Goal: Information Seeking & Learning: Learn about a topic

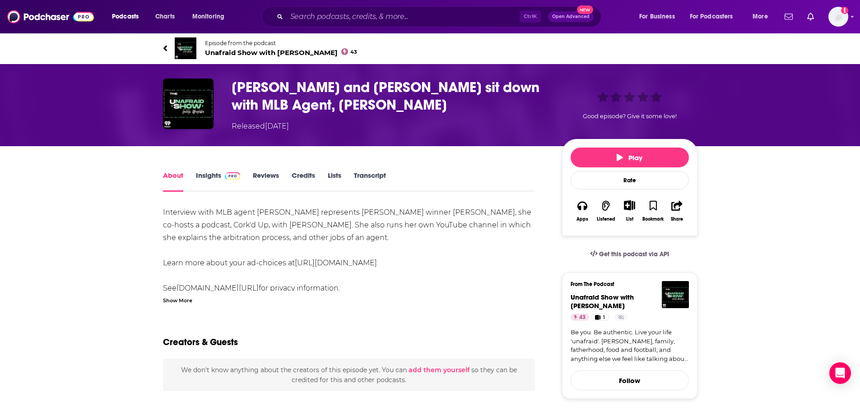
click at [243, 50] on span "Unafraid Show with George Wrighster 43" at bounding box center [281, 52] width 153 height 9
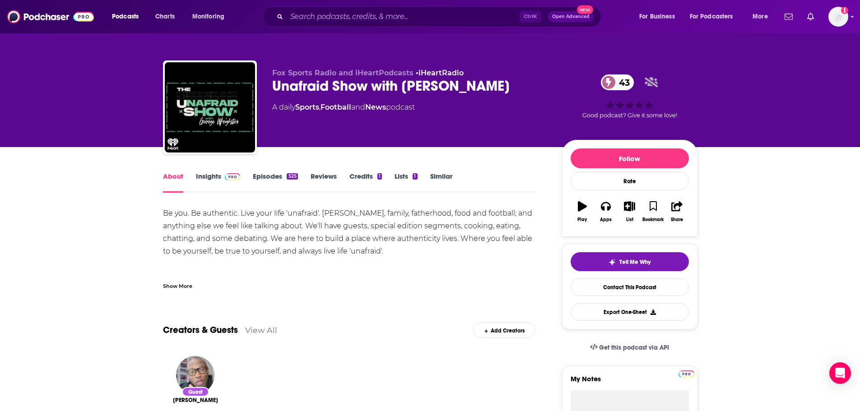
click at [263, 184] on link "Episodes 525" at bounding box center [275, 182] width 45 height 21
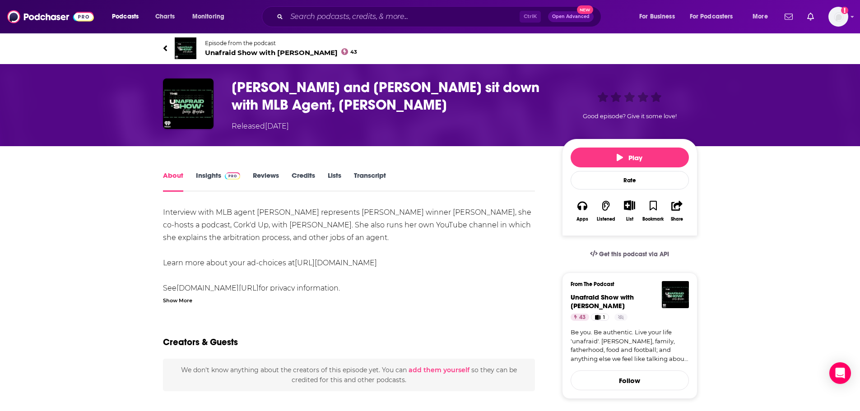
click at [273, 104] on h1 "George and Ralph sit down with MLB Agent, Rachel Luba" at bounding box center [390, 96] width 316 height 35
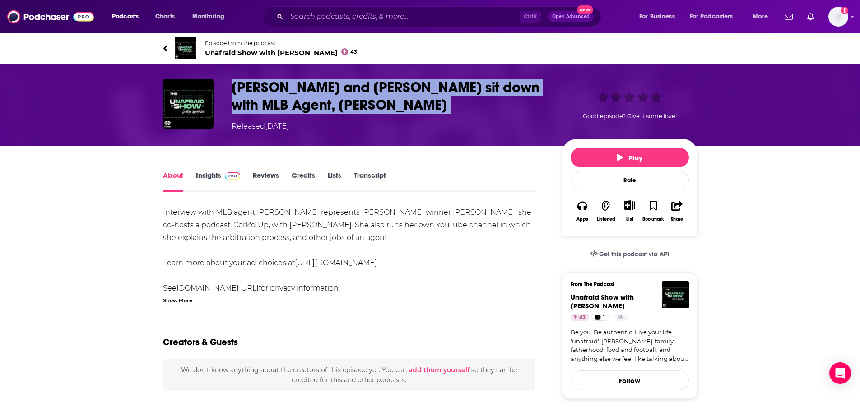
click at [273, 104] on h1 "George and Ralph sit down with MLB Agent, Rachel Luba" at bounding box center [390, 96] width 316 height 35
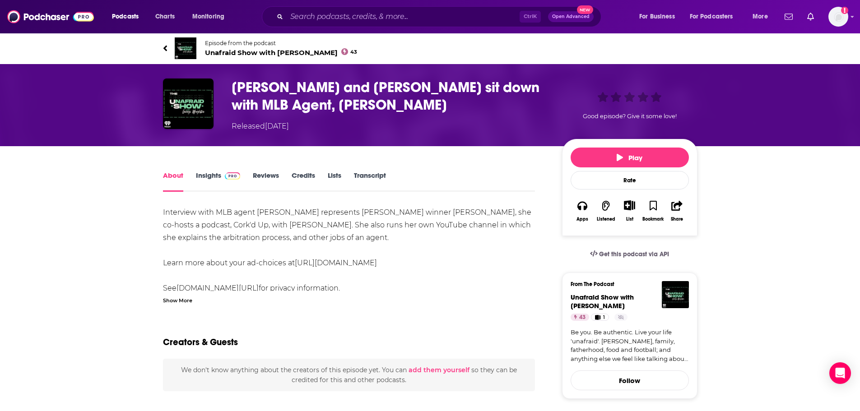
click at [288, 96] on h1 "George and Ralph sit down with MLB Agent, Rachel Luba" at bounding box center [390, 96] width 316 height 35
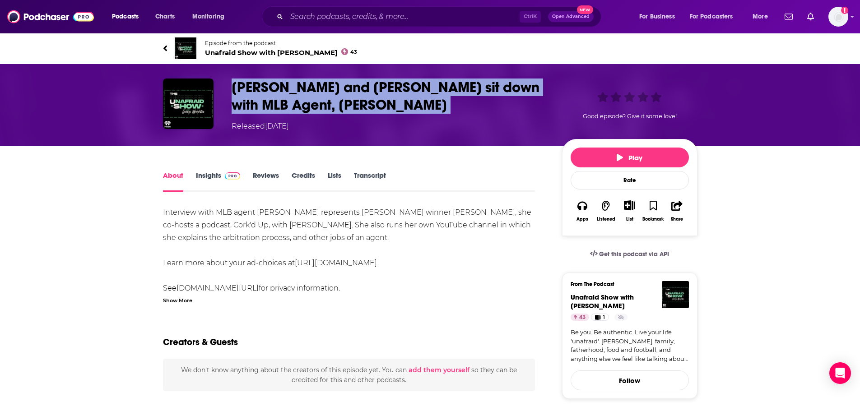
click at [288, 96] on h1 "George and Ralph sit down with MLB Agent, Rachel Luba" at bounding box center [390, 96] width 316 height 35
copy h1 "George and Ralph sit down with MLB Agent, Rachel Luba"
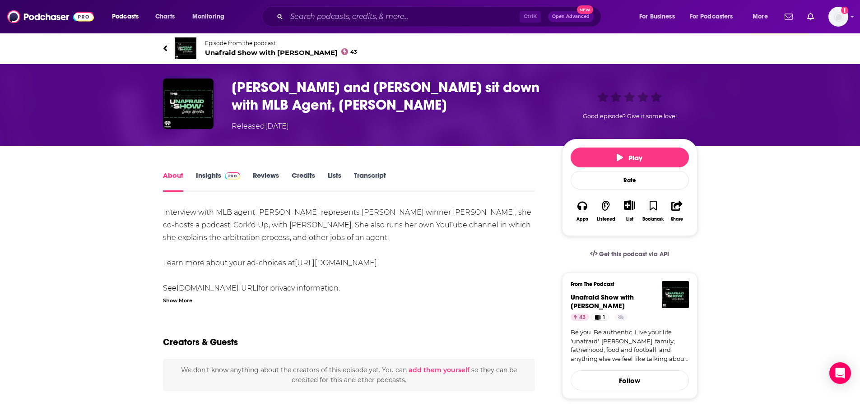
click at [215, 178] on link "Insights" at bounding box center [218, 181] width 45 height 21
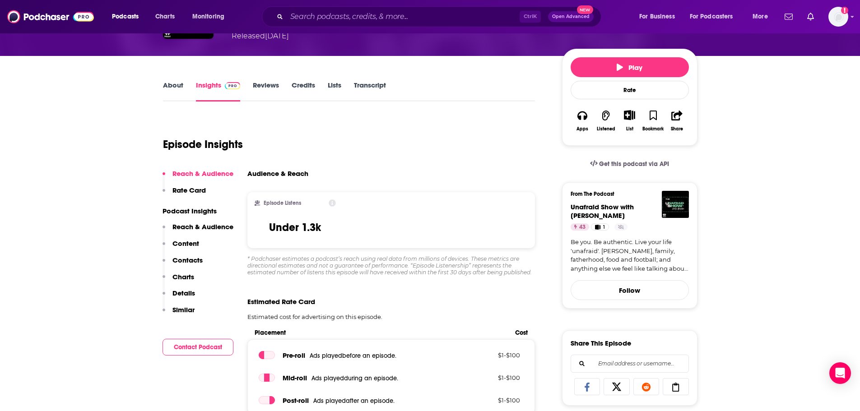
click at [195, 258] on p "Contacts" at bounding box center [187, 260] width 30 height 9
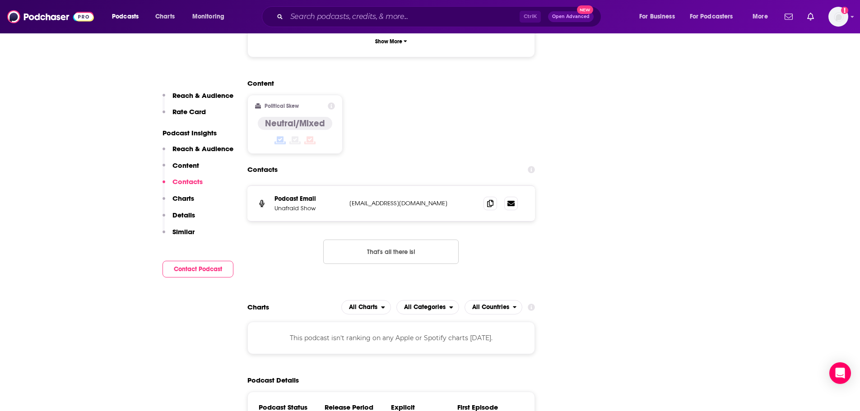
scroll to position [987, 0]
click at [487, 199] on icon at bounding box center [490, 202] width 6 height 7
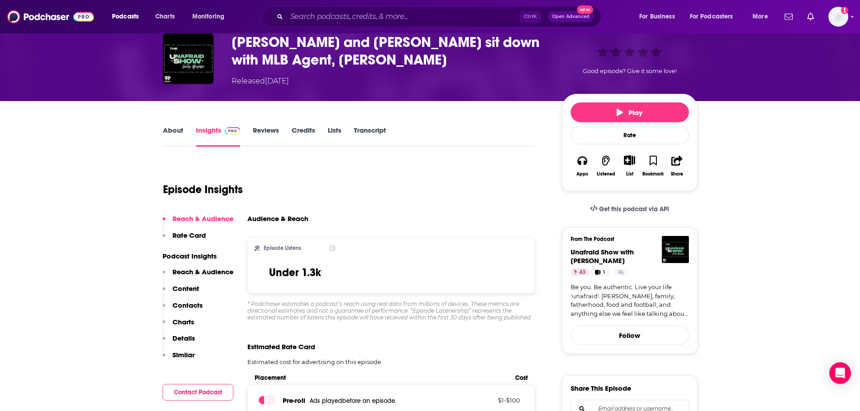
scroll to position [0, 0]
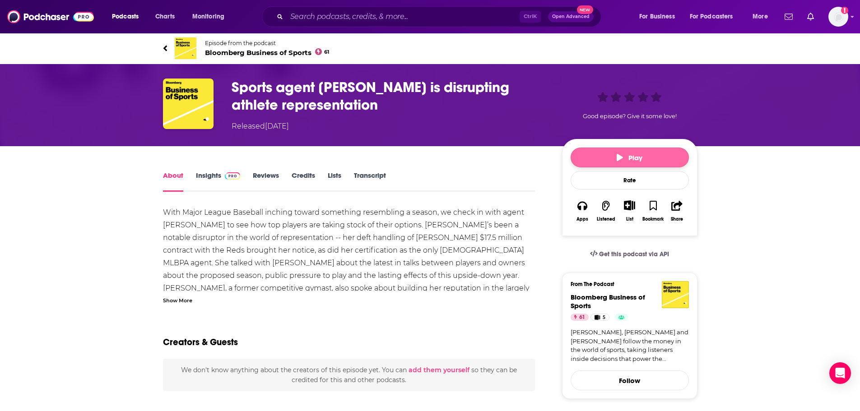
click at [595, 156] on button "Play" at bounding box center [630, 158] width 118 height 20
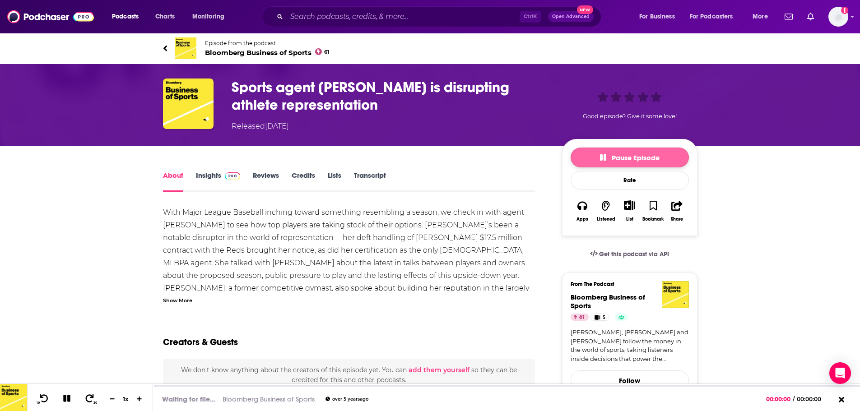
click at [601, 156] on icon "button" at bounding box center [603, 157] width 6 height 6
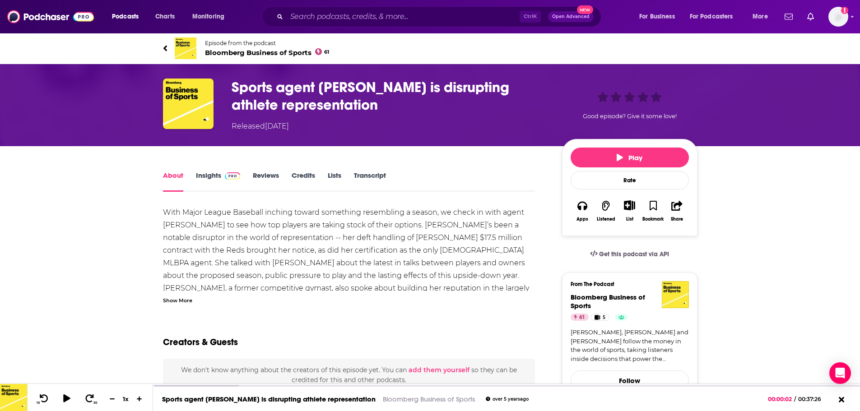
click at [318, 224] on div "With Major League Baseball inching toward something resembling a season, we che…" at bounding box center [349, 275] width 372 height 139
click at [266, 105] on h1 "Sports agent Rachel Luba is disrupting athlete representation" at bounding box center [390, 96] width 316 height 35
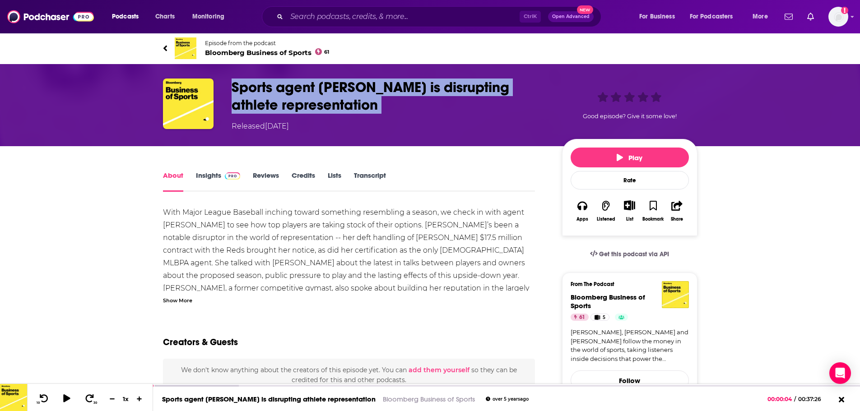
click at [266, 105] on h1 "Sports agent Rachel Luba is disrupting athlete representation" at bounding box center [390, 96] width 316 height 35
copy h1 "Sports agent Rachel Luba is disrupting athlete representation"
click at [213, 174] on link "Insights" at bounding box center [218, 181] width 45 height 21
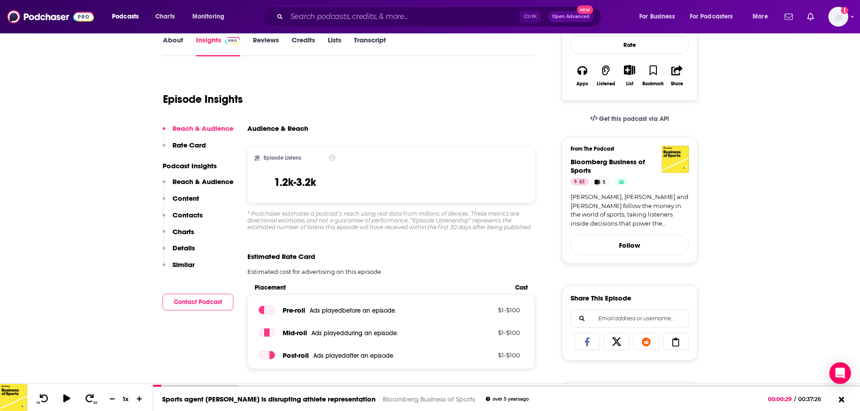
click at [191, 213] on p "Contacts" at bounding box center [187, 215] width 30 height 9
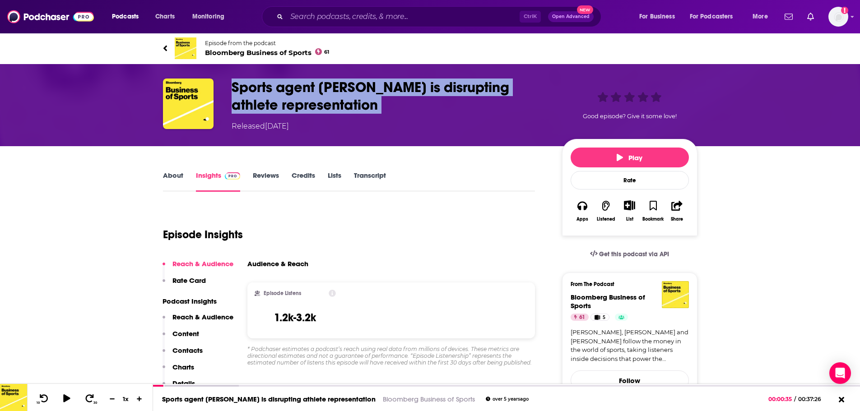
click at [290, 96] on h3 "Sports agent Rachel Luba is disrupting athlete representation" at bounding box center [390, 96] width 316 height 35
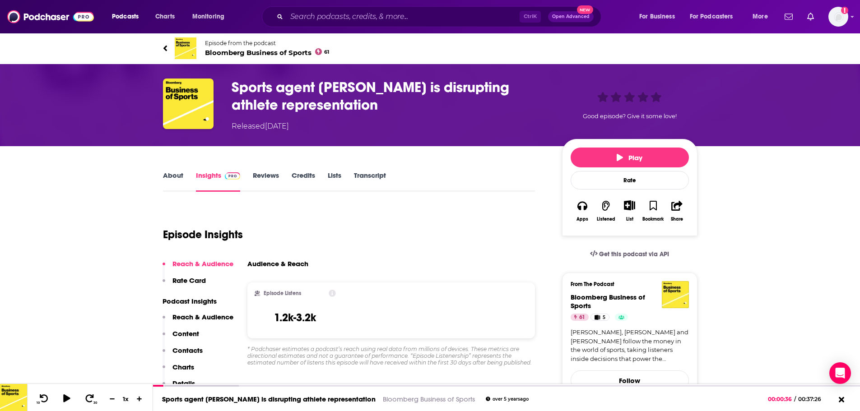
click at [226, 57] on link "Episode from the podcast Bloomberg Business of Sports 61" at bounding box center [430, 48] width 534 height 22
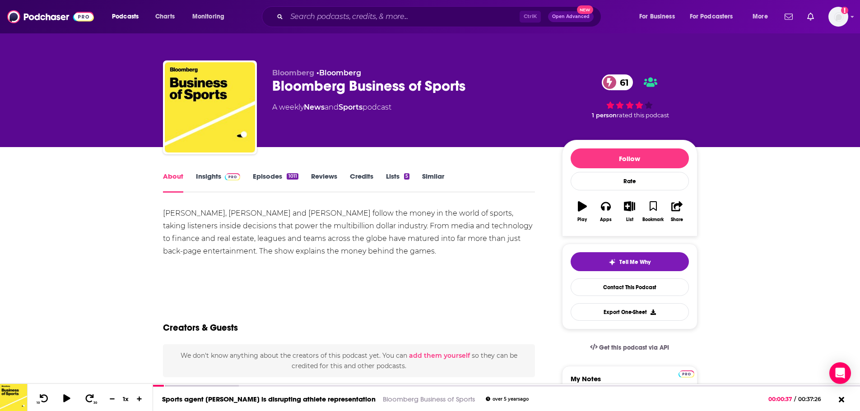
click at [219, 180] on link "Insights" at bounding box center [218, 182] width 45 height 21
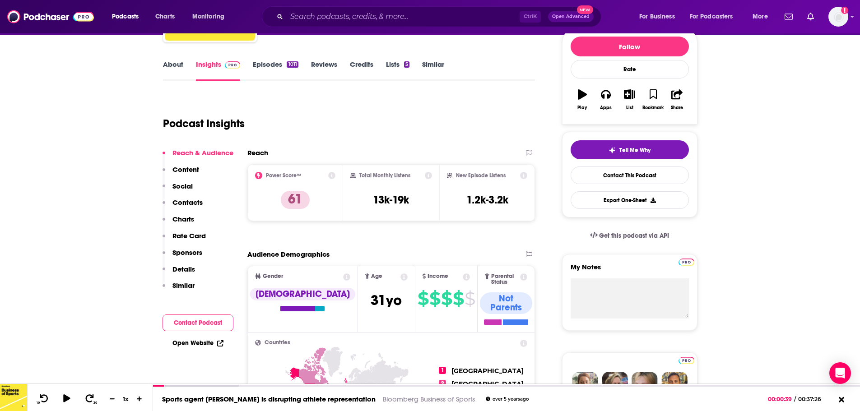
scroll to position [135, 0]
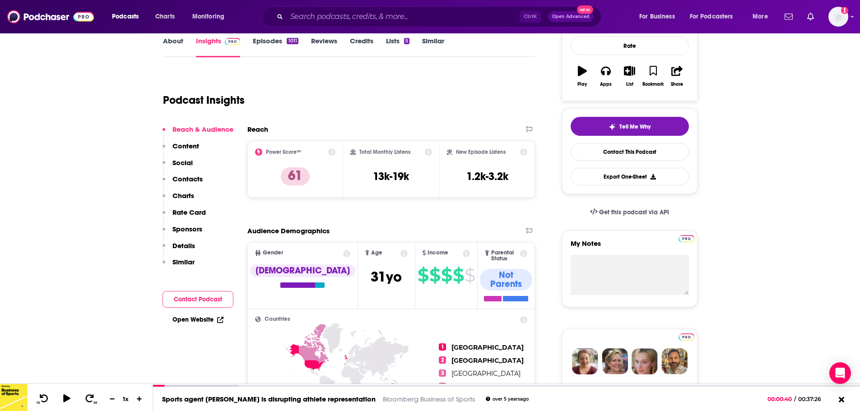
click at [191, 178] on p "Contacts" at bounding box center [187, 179] width 30 height 9
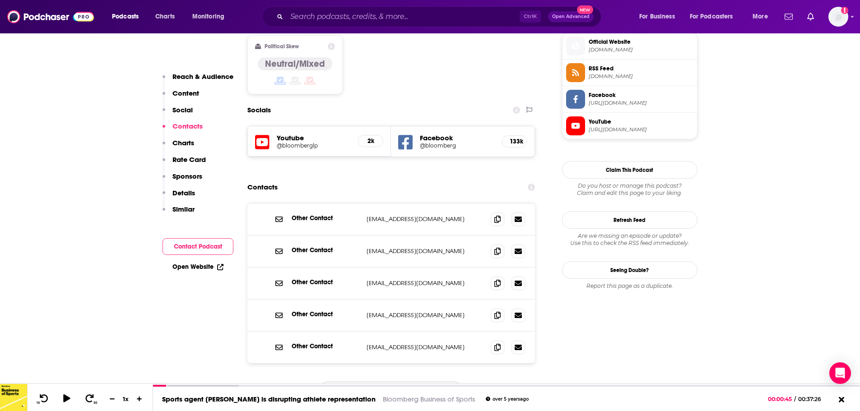
scroll to position [779, 0]
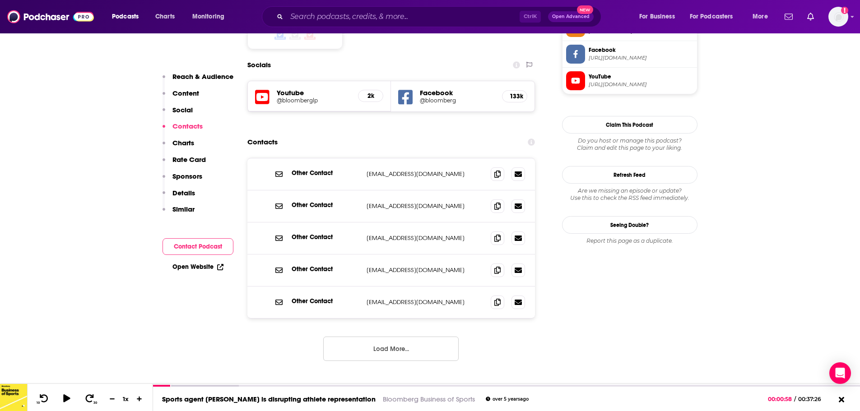
click at [409, 337] on button "Load More..." at bounding box center [390, 349] width 135 height 24
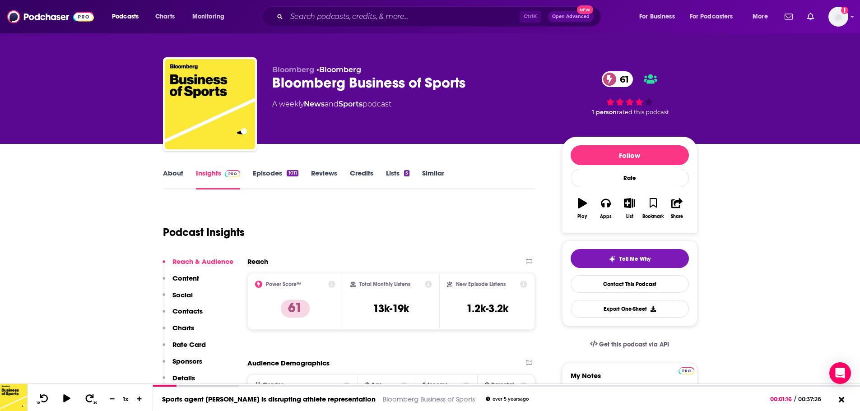
scroll to position [0, 0]
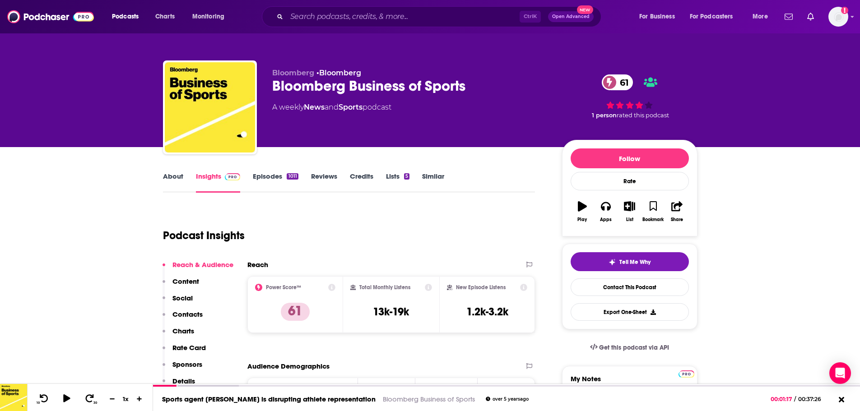
click at [335, 86] on div "Bloomberg Business of Sports 61" at bounding box center [409, 86] width 275 height 18
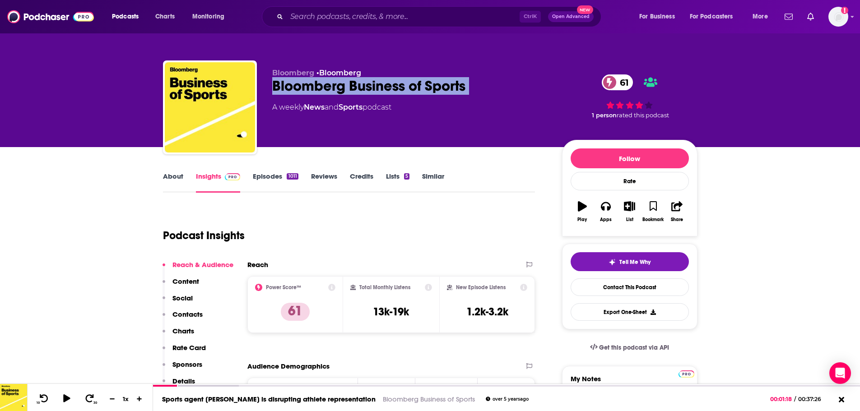
click at [335, 86] on div "Bloomberg Business of Sports 61" at bounding box center [409, 86] width 275 height 18
copy div "Bloomberg Business of Sports 61"
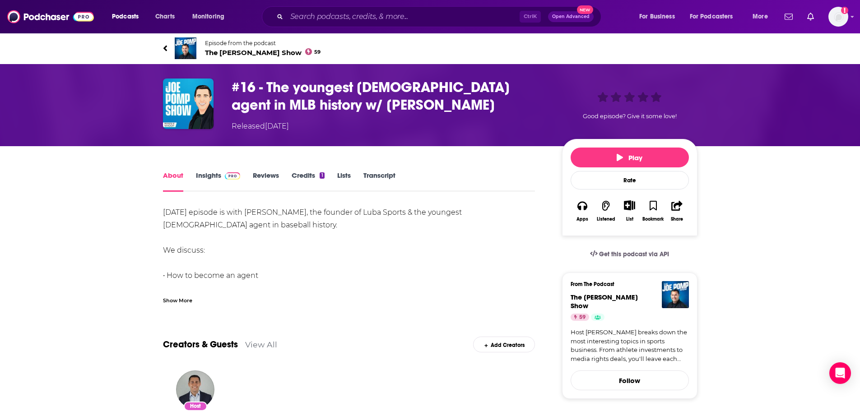
click at [254, 54] on span "The Joe Pomp Show 59" at bounding box center [263, 52] width 116 height 9
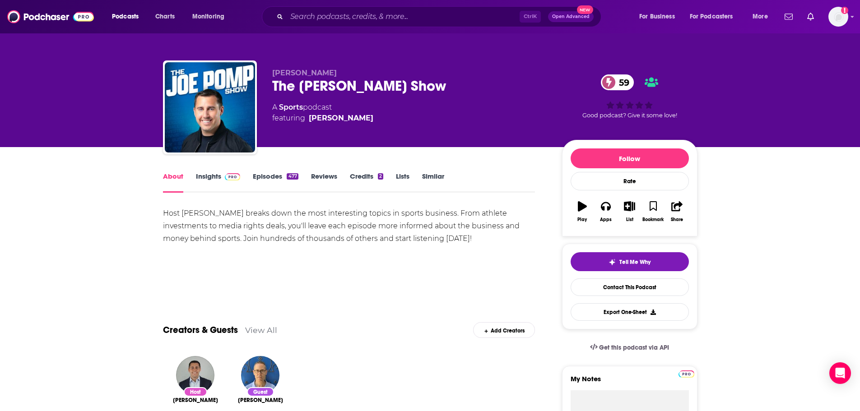
click at [215, 179] on link "Insights" at bounding box center [218, 182] width 45 height 21
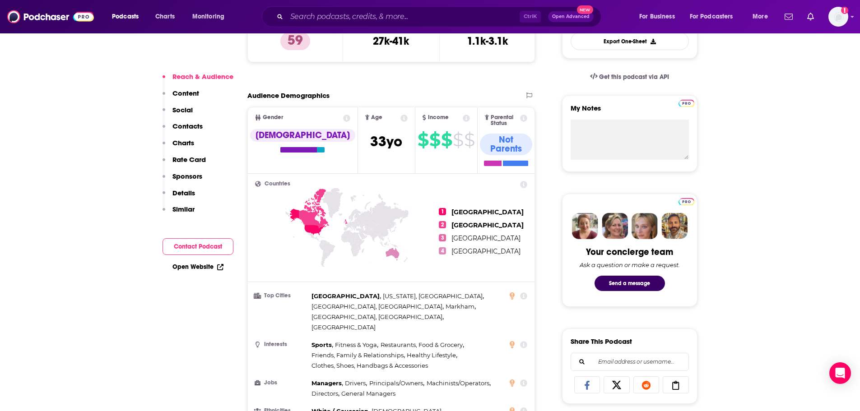
scroll to position [226, 0]
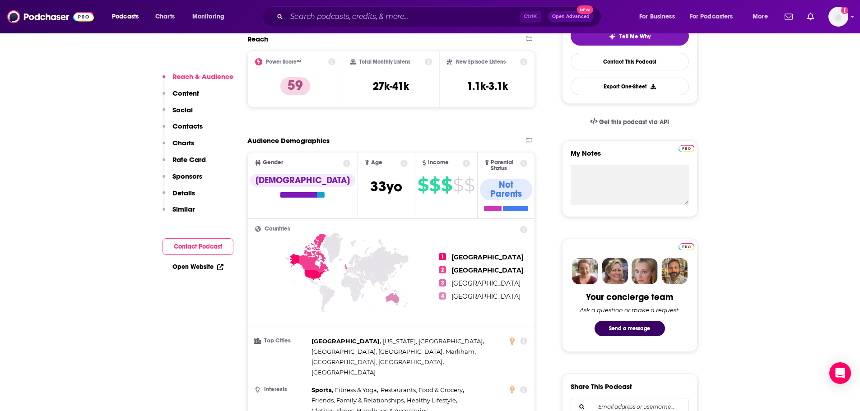
click at [186, 125] on p "Contacts" at bounding box center [187, 126] width 30 height 9
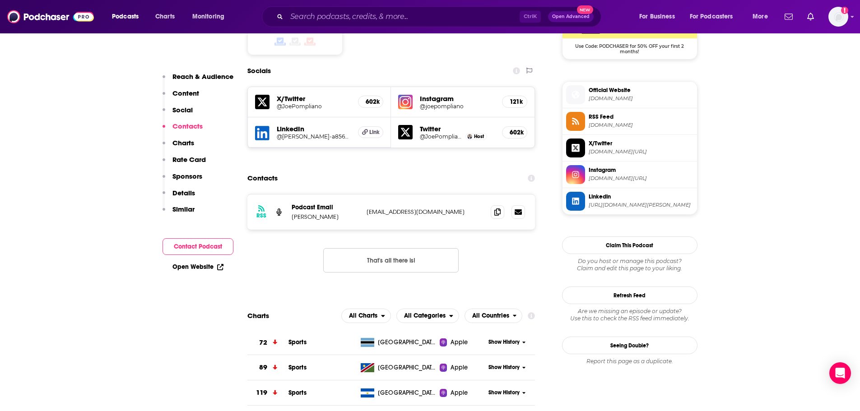
scroll to position [774, 0]
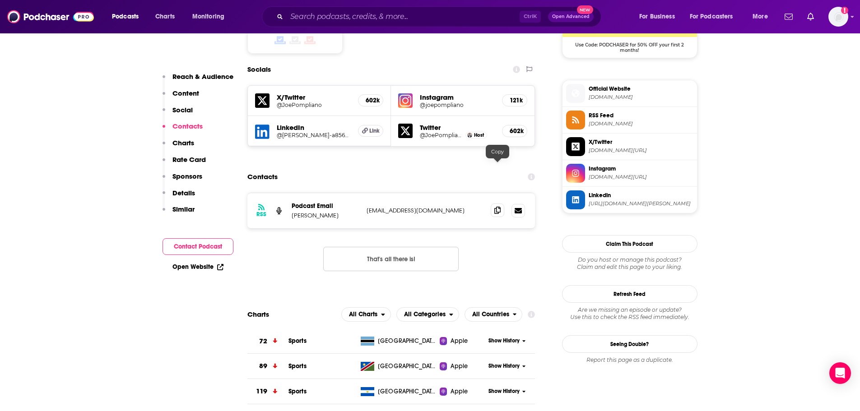
click at [500, 207] on icon at bounding box center [497, 210] width 6 height 7
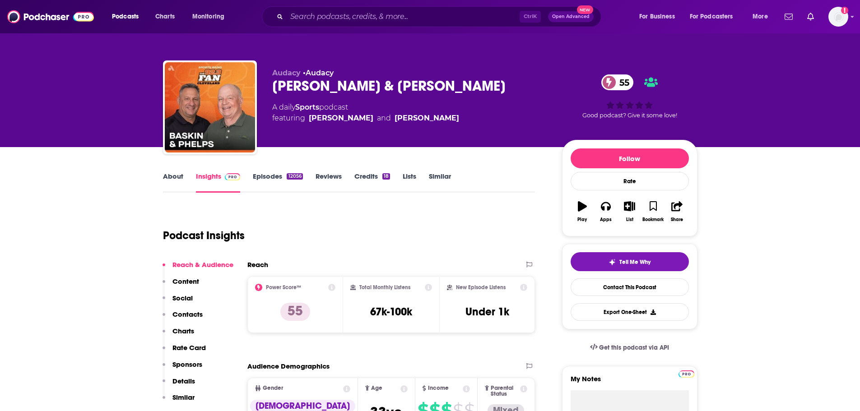
click at [169, 179] on link "About" at bounding box center [173, 182] width 20 height 21
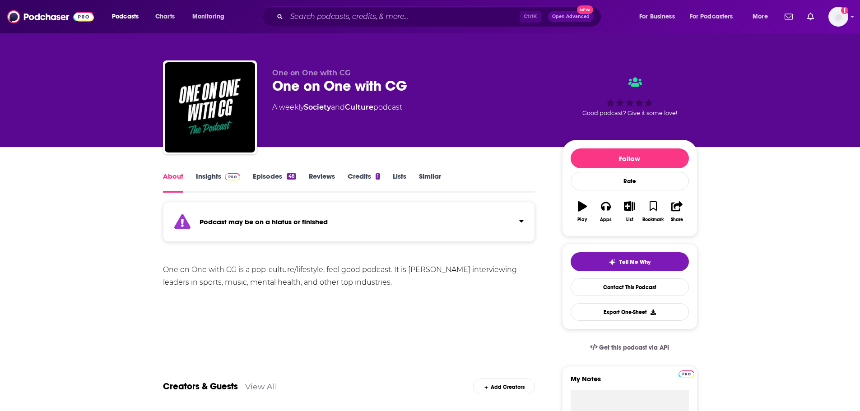
click at [258, 177] on link "Episodes 48" at bounding box center [274, 182] width 43 height 21
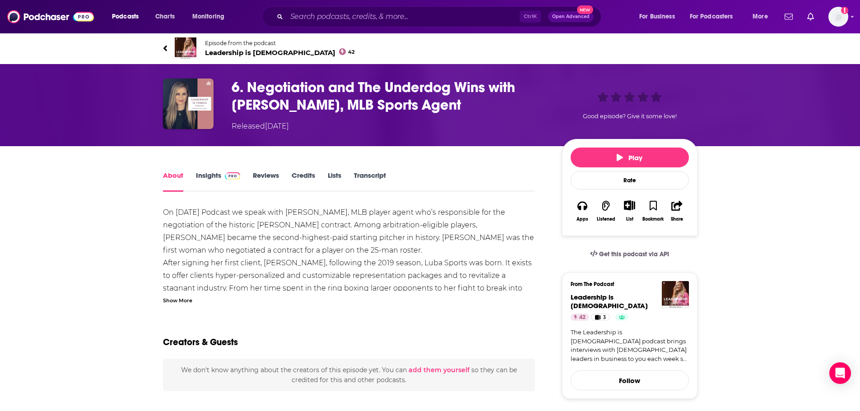
click at [297, 93] on h1 "6. Negotiation and The Underdog Wins with [PERSON_NAME], MLB Sports Agent" at bounding box center [390, 96] width 316 height 35
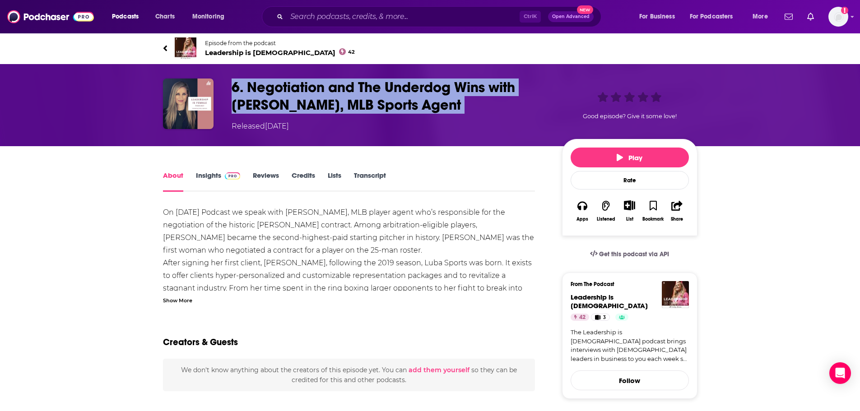
click at [297, 93] on h1 "6. Negotiation and The Underdog Wins with [PERSON_NAME], MLB Sports Agent" at bounding box center [390, 96] width 316 height 35
copy h1 "6. Negotiation and The Underdog Wins with [PERSON_NAME], MLB Sports Agent"
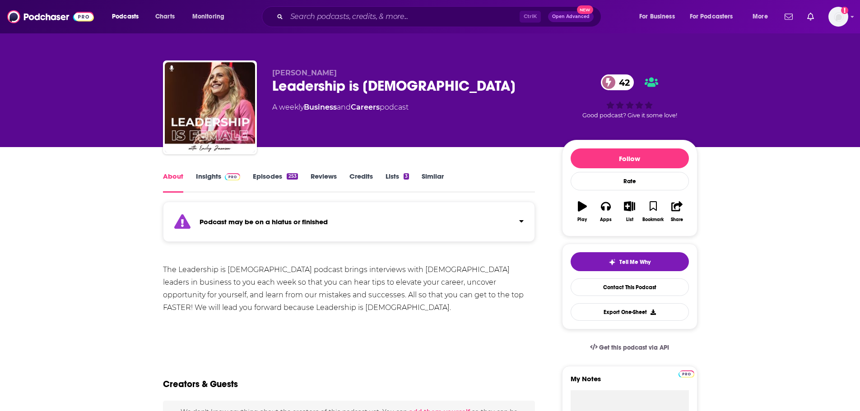
click at [275, 174] on link "Episodes 253" at bounding box center [275, 182] width 45 height 21
click at [209, 173] on link "Insights" at bounding box center [218, 182] width 45 height 21
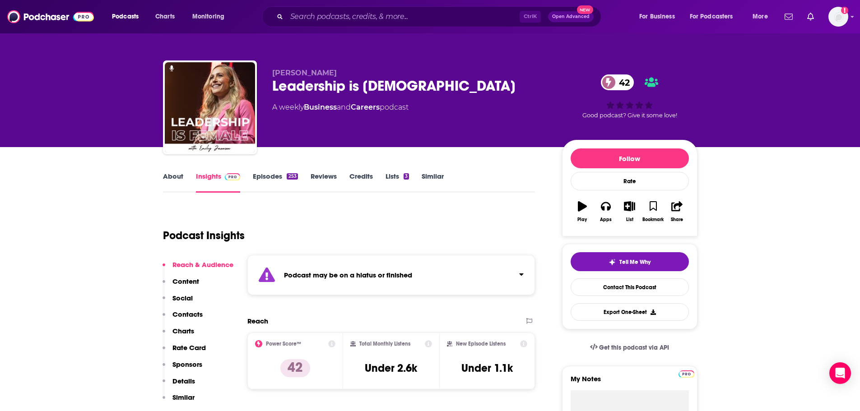
click at [186, 315] on p "Contacts" at bounding box center [187, 314] width 30 height 9
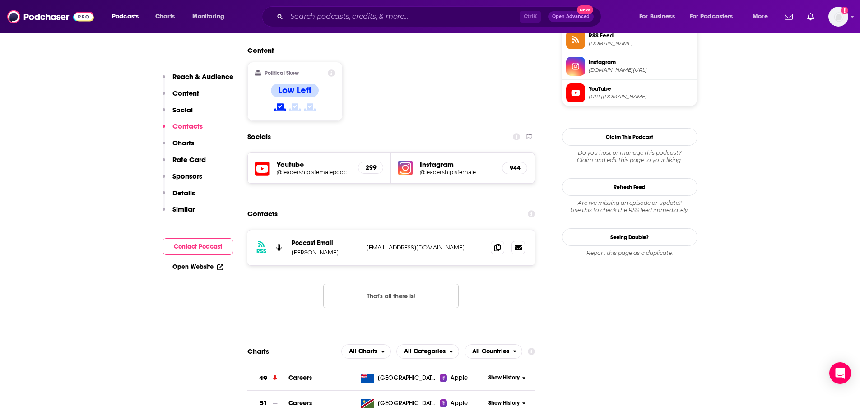
scroll to position [800, 0]
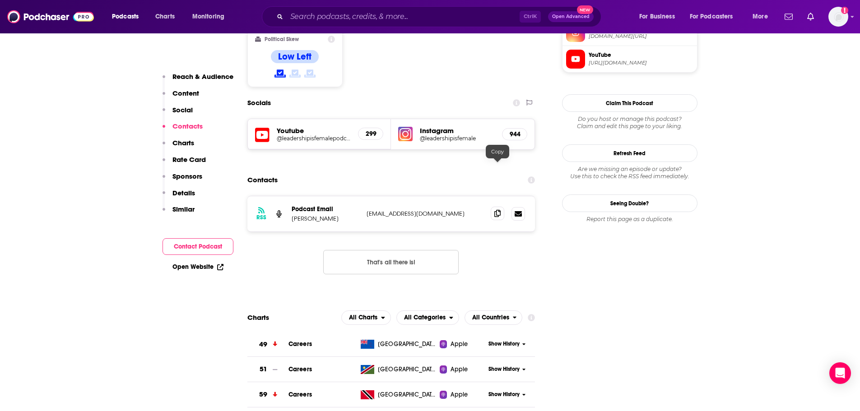
click at [497, 210] on icon at bounding box center [497, 213] width 6 height 7
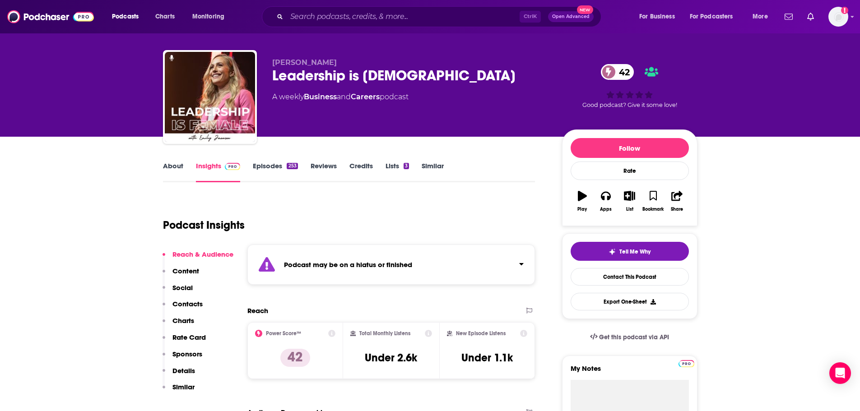
scroll to position [0, 0]
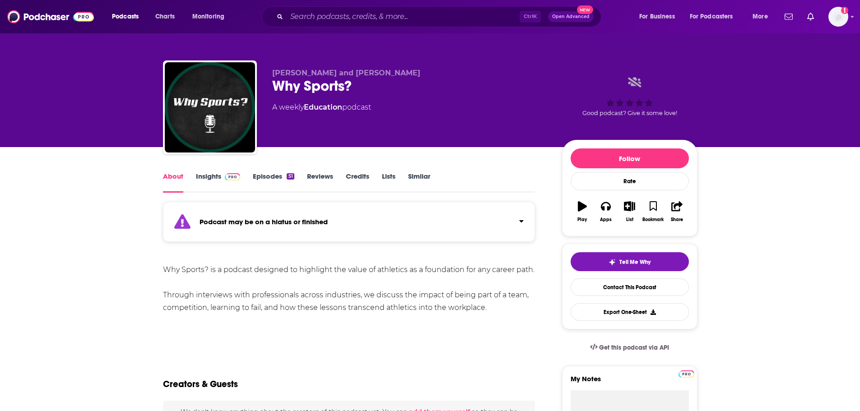
click at [275, 173] on link "Episodes 51" at bounding box center [273, 182] width 41 height 21
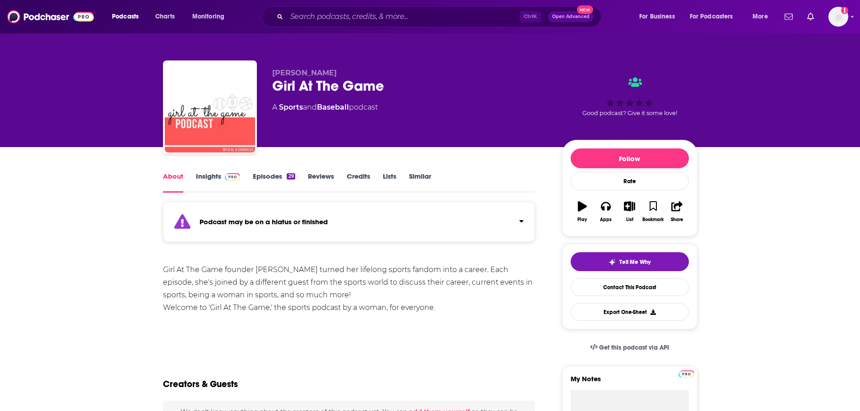
click at [264, 177] on link "Episodes 29" at bounding box center [274, 182] width 42 height 21
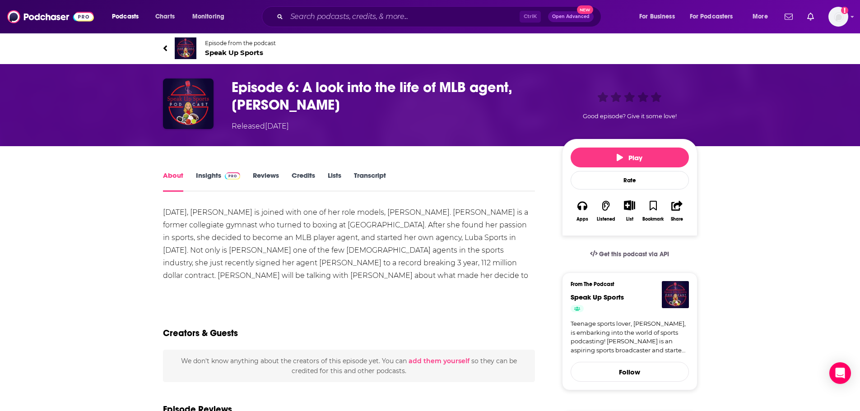
click at [210, 180] on link "Insights" at bounding box center [218, 181] width 45 height 21
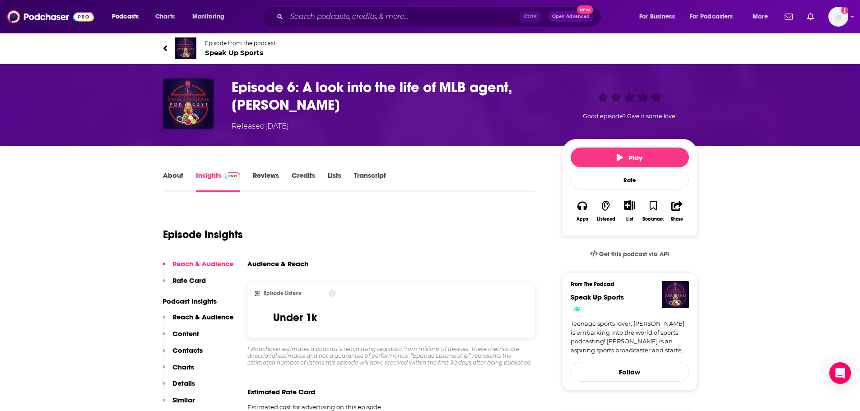
click at [174, 177] on link "About" at bounding box center [173, 181] width 20 height 21
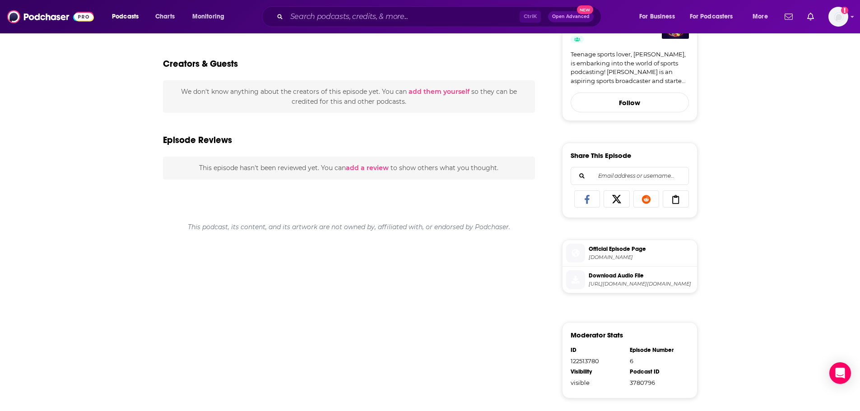
scroll to position [271, 0]
click at [617, 248] on span "Official Episode Page" at bounding box center [641, 248] width 105 height 8
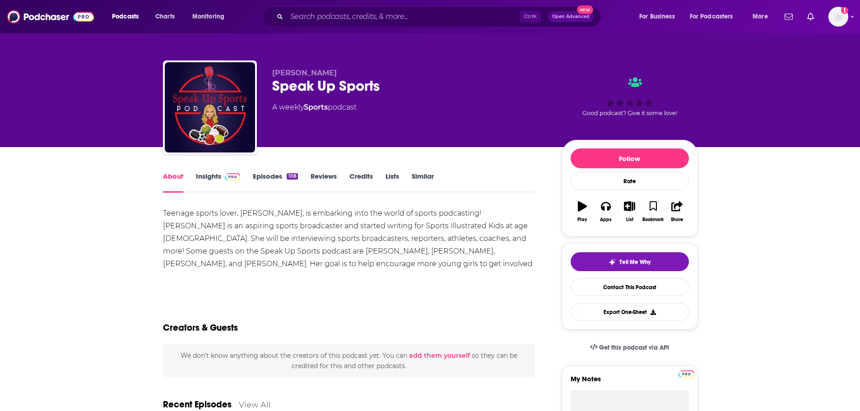
click at [269, 178] on link "Episodes 108" at bounding box center [275, 182] width 45 height 21
click at [213, 182] on link "Insights" at bounding box center [218, 182] width 45 height 21
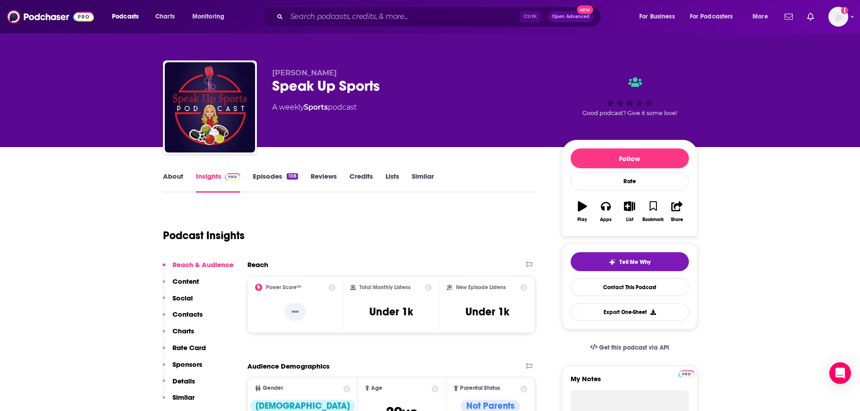
click at [178, 313] on p "Contacts" at bounding box center [187, 314] width 30 height 9
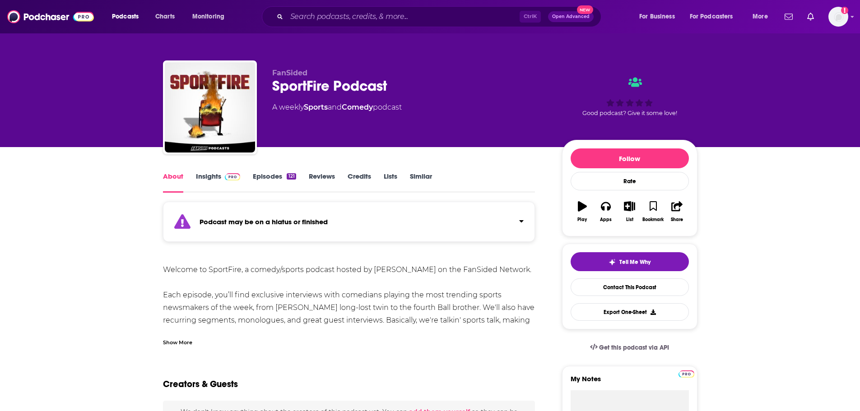
click at [292, 176] on div "121" at bounding box center [291, 176] width 9 height 6
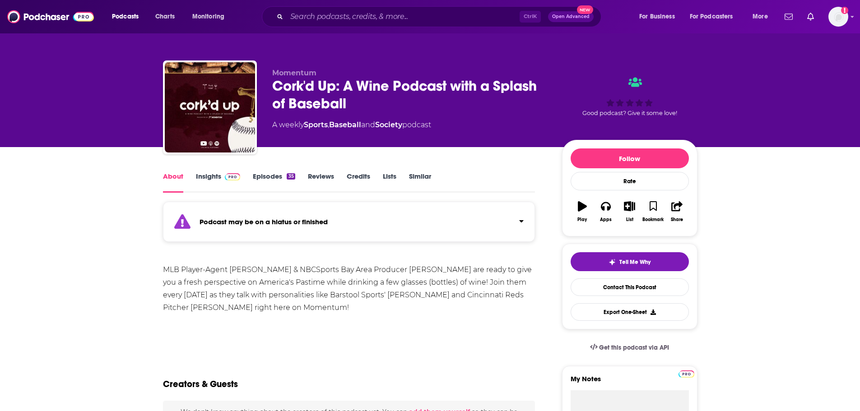
click at [283, 176] on link "Episodes 35" at bounding box center [274, 182] width 42 height 21
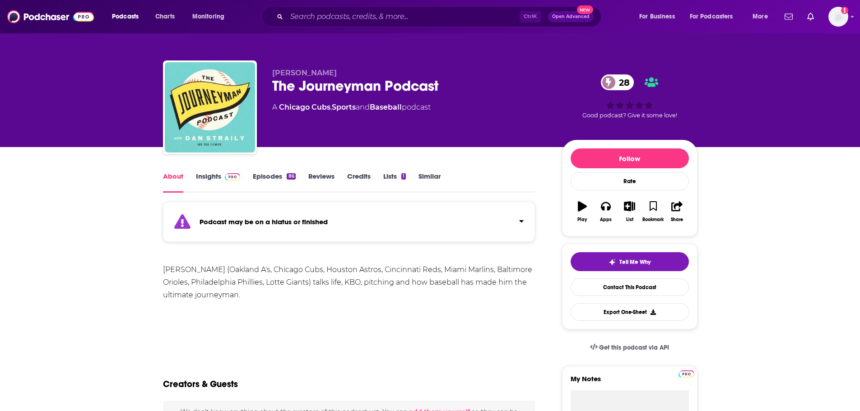
click at [275, 178] on link "Episodes 86" at bounding box center [274, 182] width 42 height 21
